Goal: Task Accomplishment & Management: Complete application form

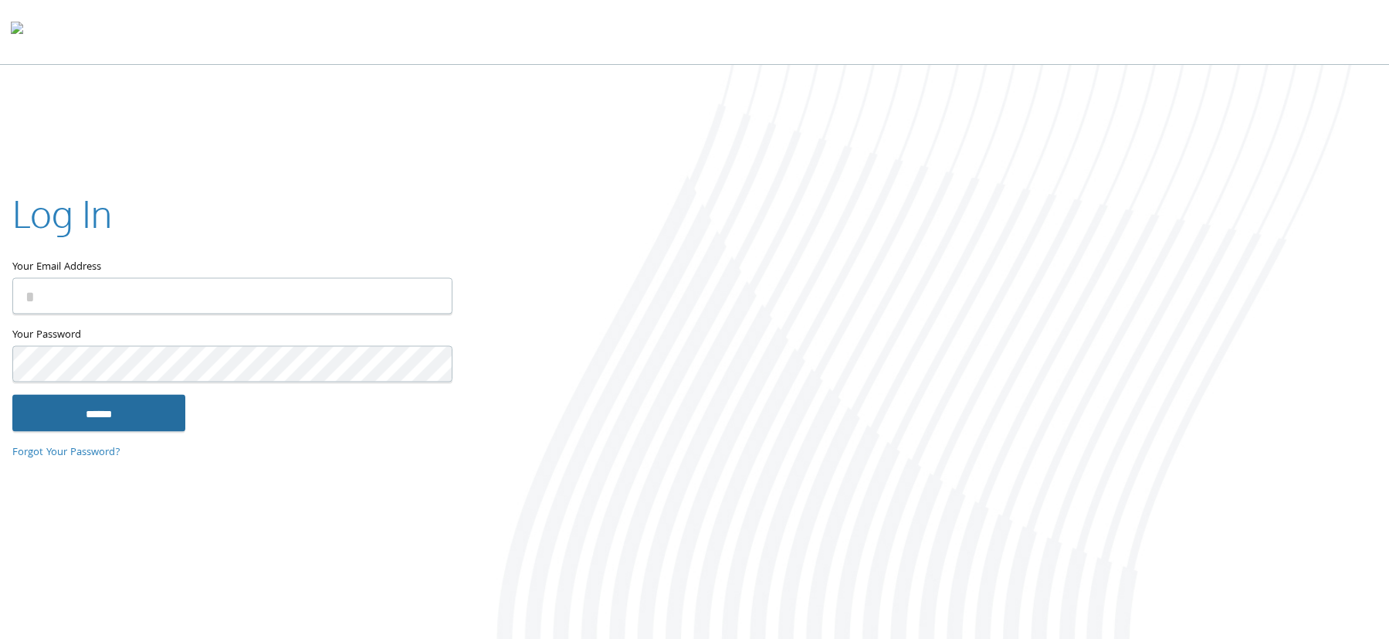
type input "**********"
click at [155, 414] on input "******" at bounding box center [98, 412] width 173 height 37
type input "**********"
click at [100, 412] on input "******" at bounding box center [98, 412] width 173 height 37
